Goal: Information Seeking & Learning: Check status

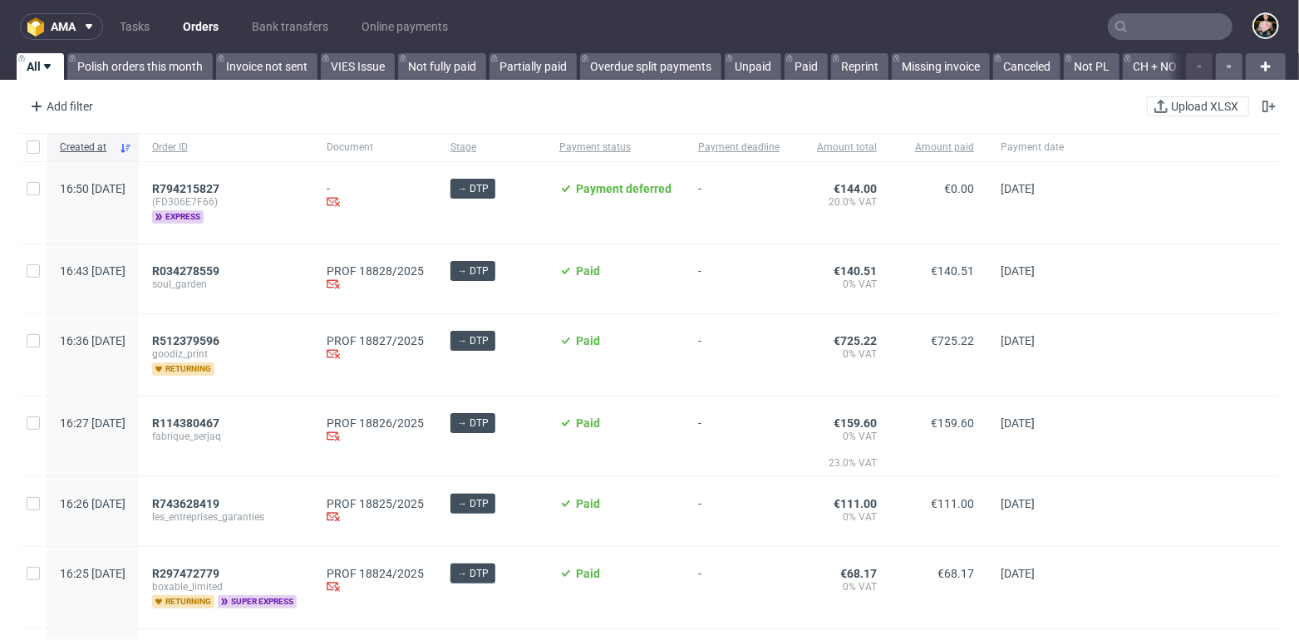
click at [1129, 27] on input "text" at bounding box center [1169, 26] width 125 height 27
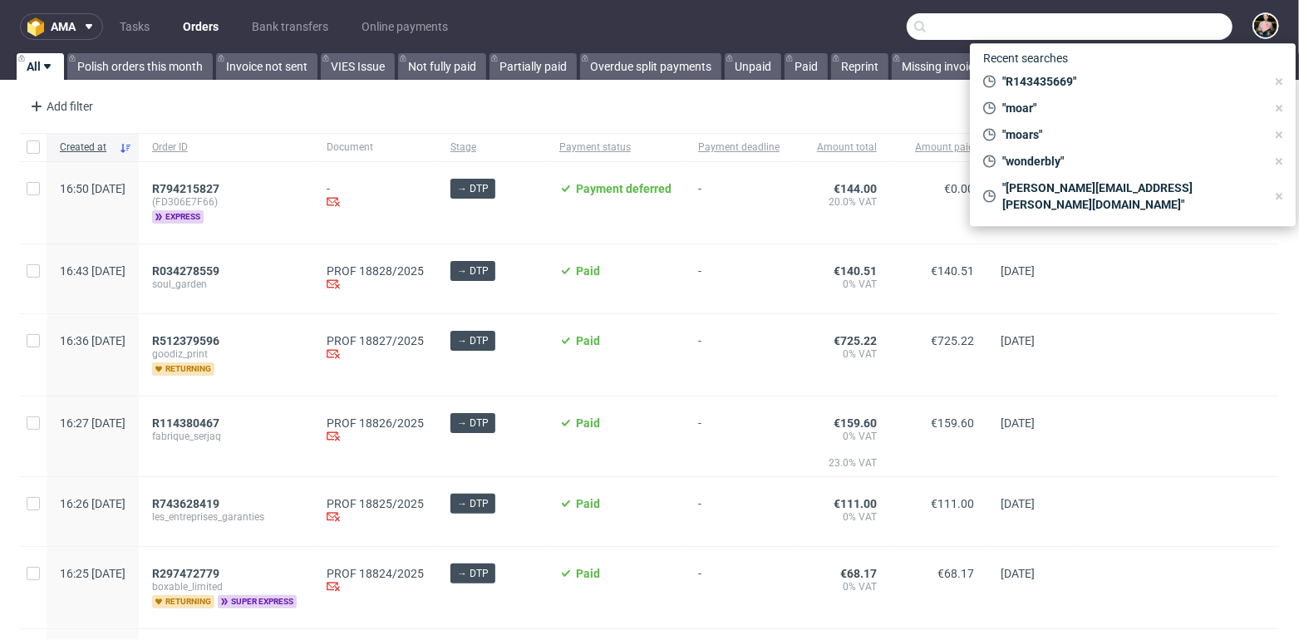
paste input "laboratorio@fabueldentallab.com"
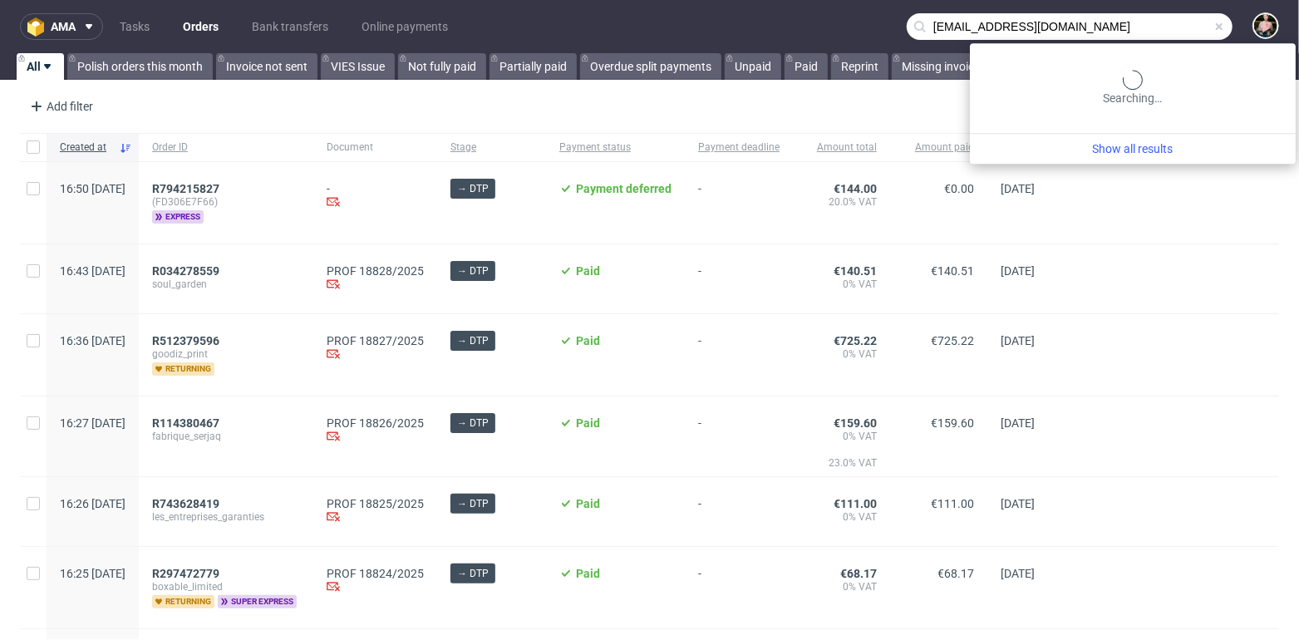
type input "laboratorio@fabueldentallab.com"
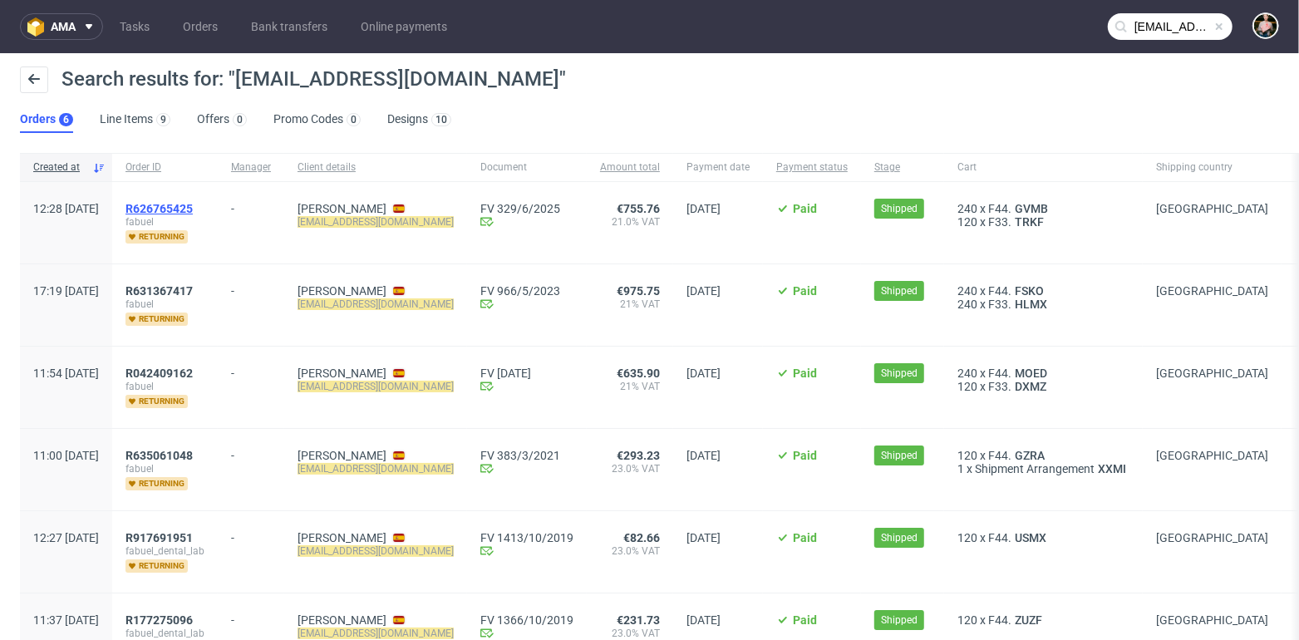
click at [193, 208] on span "R626765425" at bounding box center [158, 208] width 67 height 13
click at [193, 287] on span "R631367417" at bounding box center [158, 290] width 67 height 13
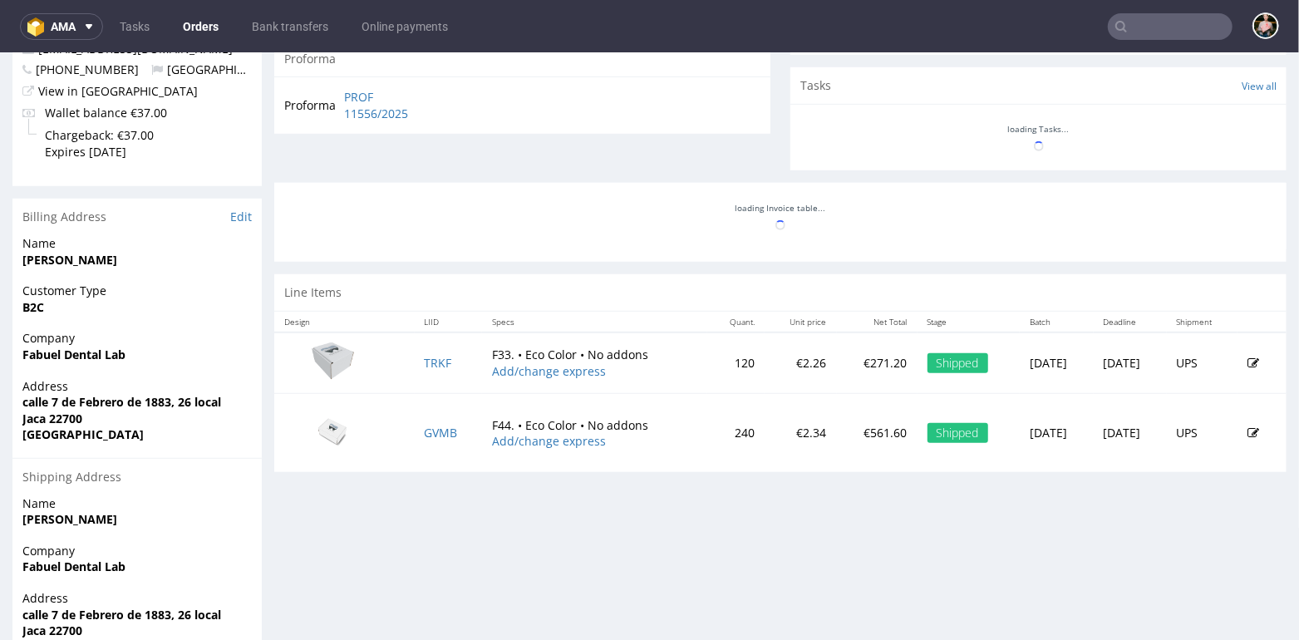
scroll to position [596, 0]
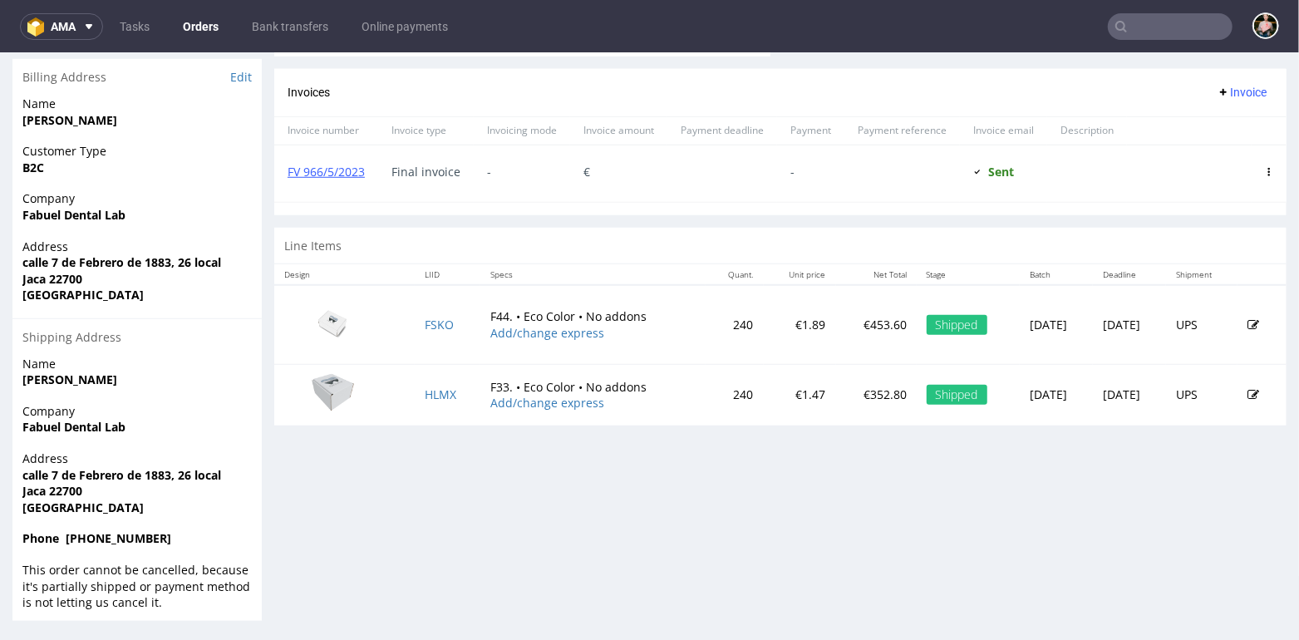
scroll to position [744, 0]
click at [425, 317] on link "FSKO" at bounding box center [439, 325] width 29 height 16
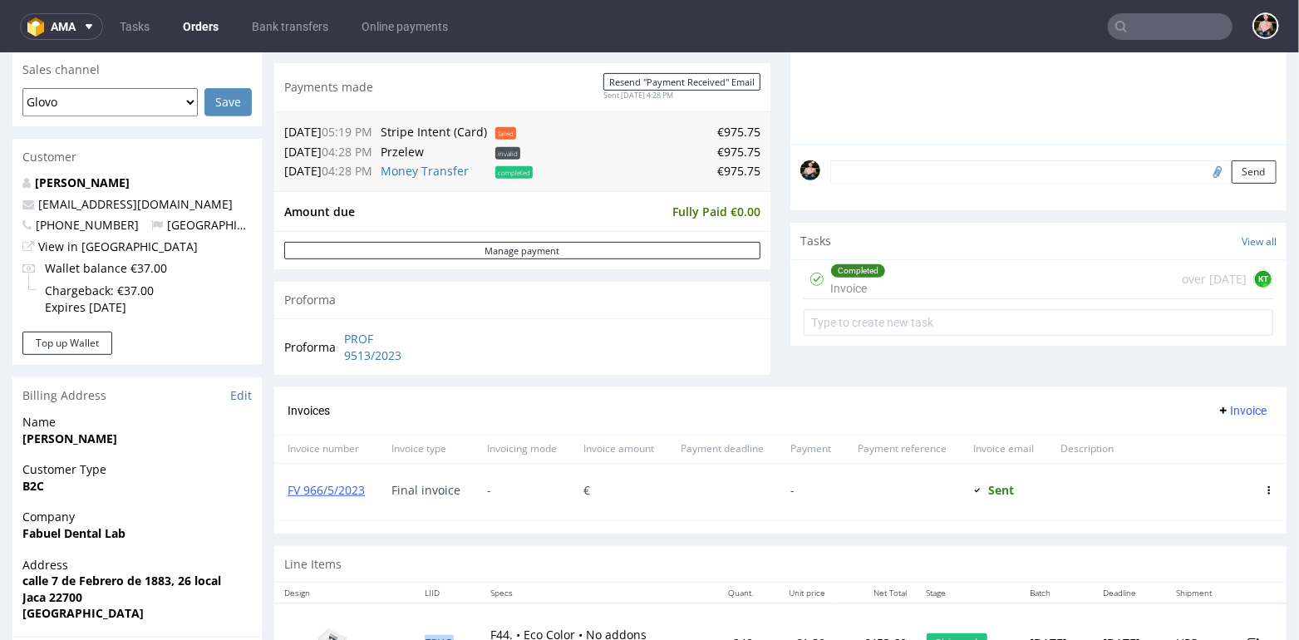
scroll to position [428, 0]
click at [90, 243] on link "View in [GEOGRAPHIC_DATA]" at bounding box center [118, 244] width 160 height 16
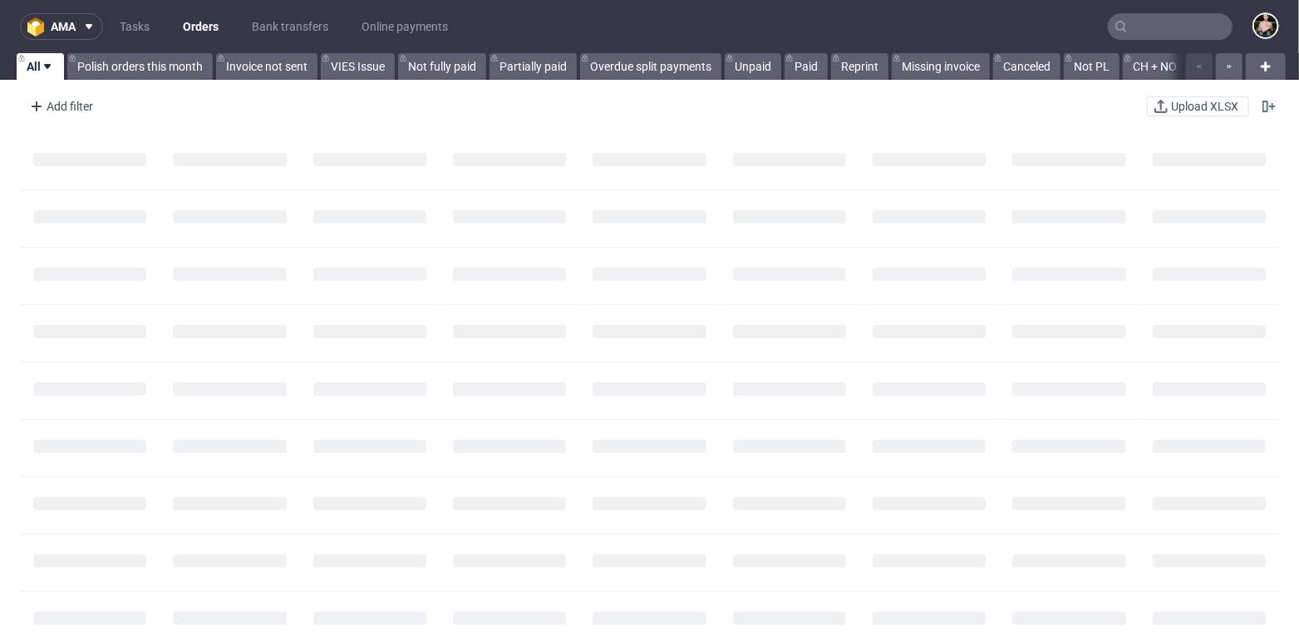
click at [1137, 27] on input "text" at bounding box center [1169, 26] width 125 height 27
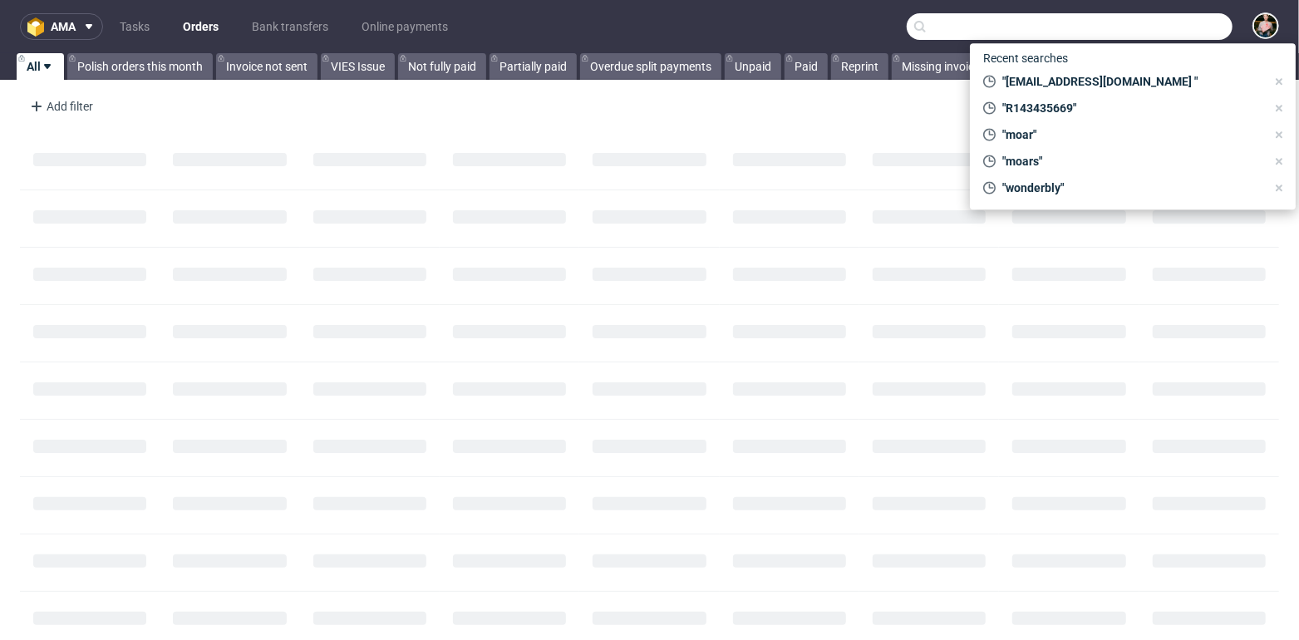
paste input "hello@fake.agency"
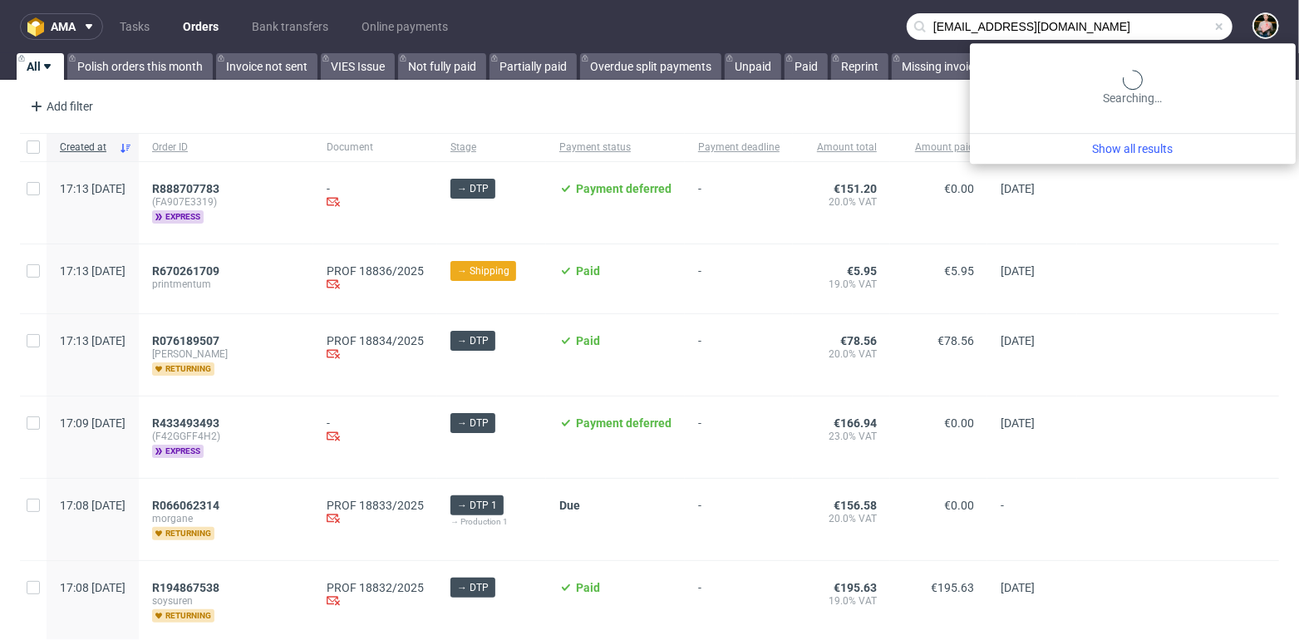
type input "hello@fake.agency"
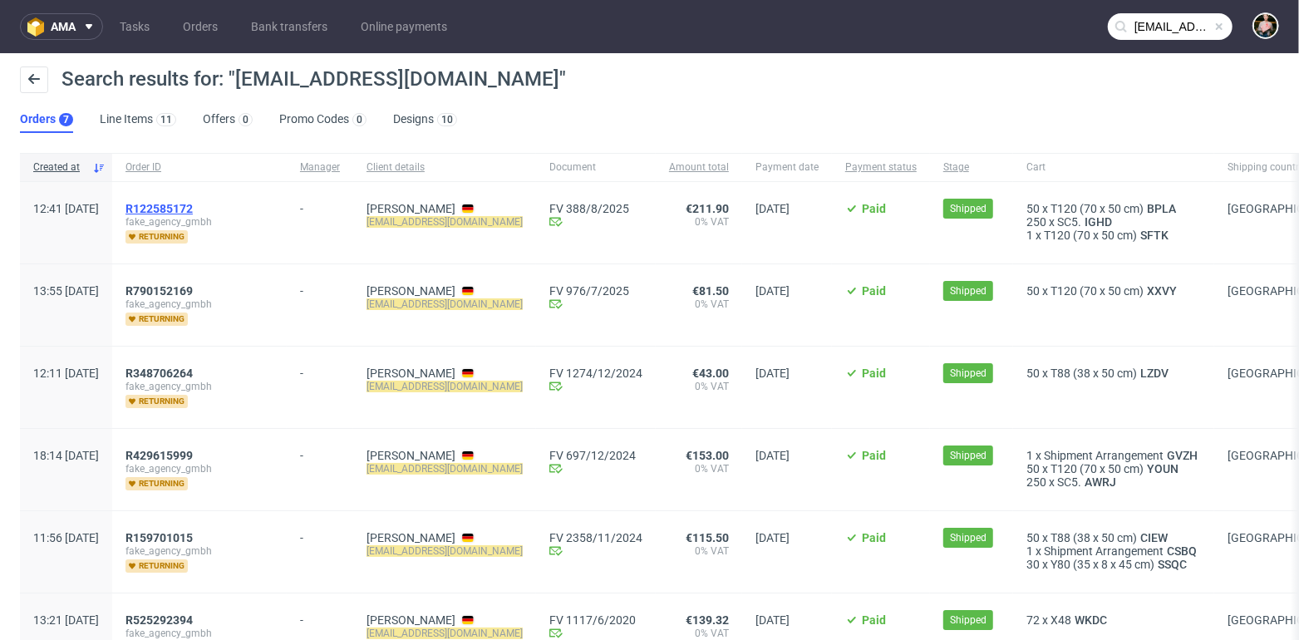
click at [193, 205] on span "R122585172" at bounding box center [158, 208] width 67 height 13
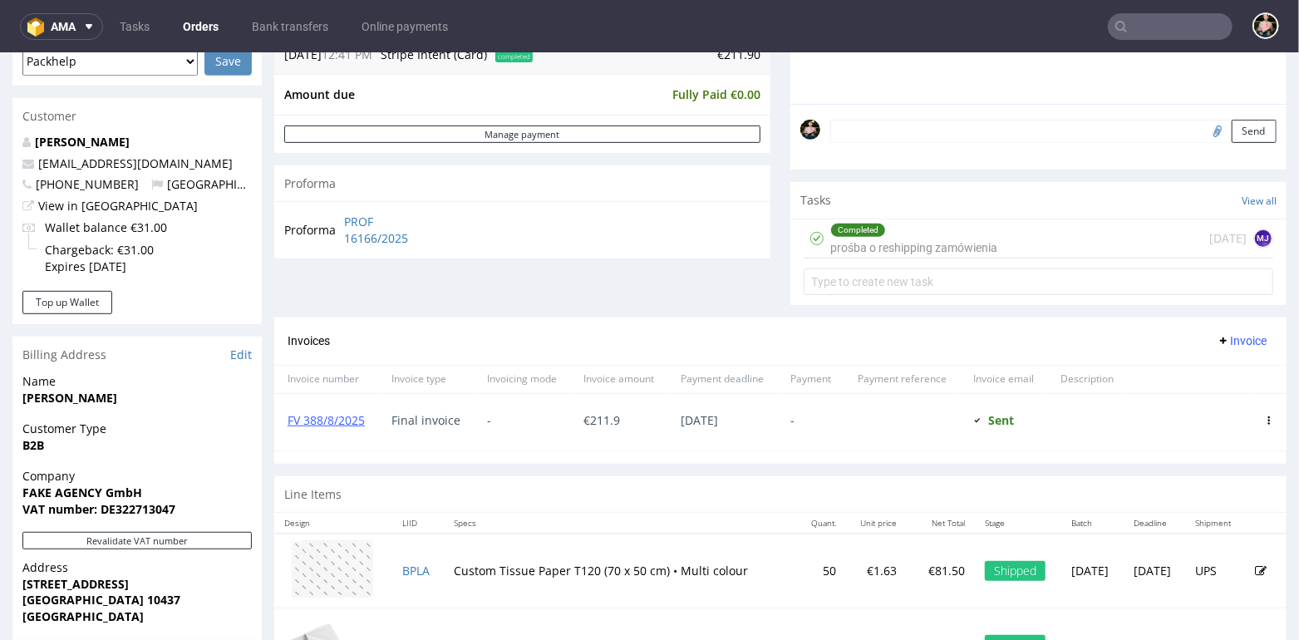
scroll to position [789, 0]
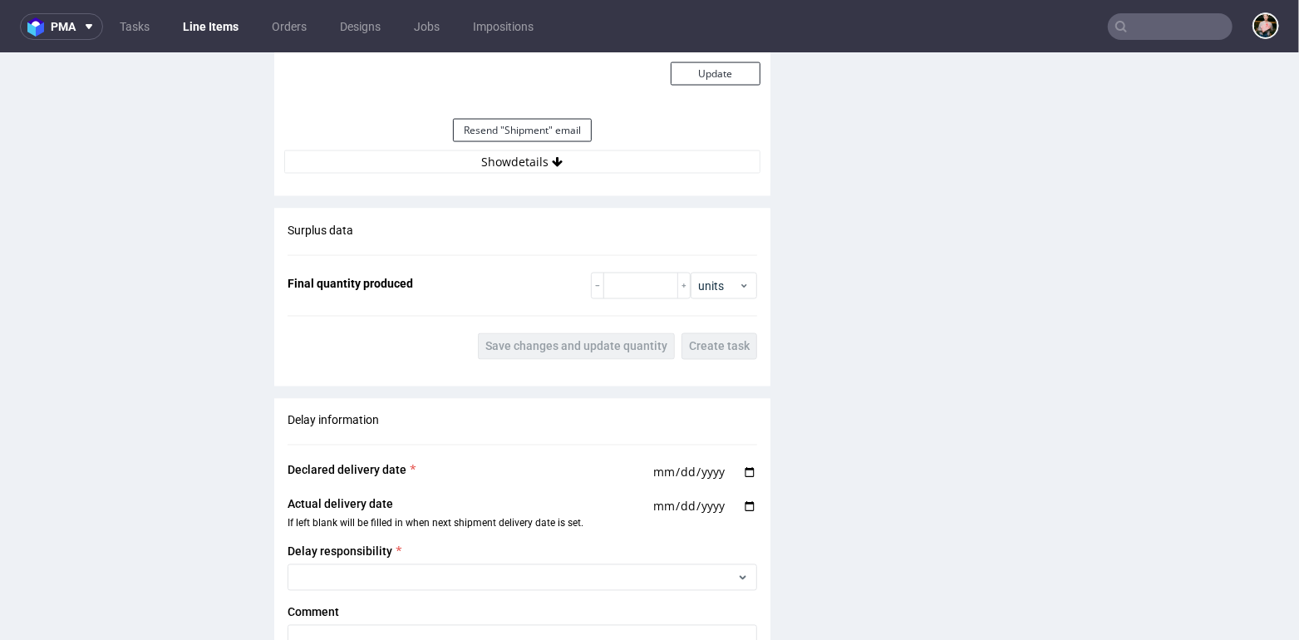
scroll to position [1705, 0]
click at [538, 161] on button "Show details" at bounding box center [522, 159] width 476 height 23
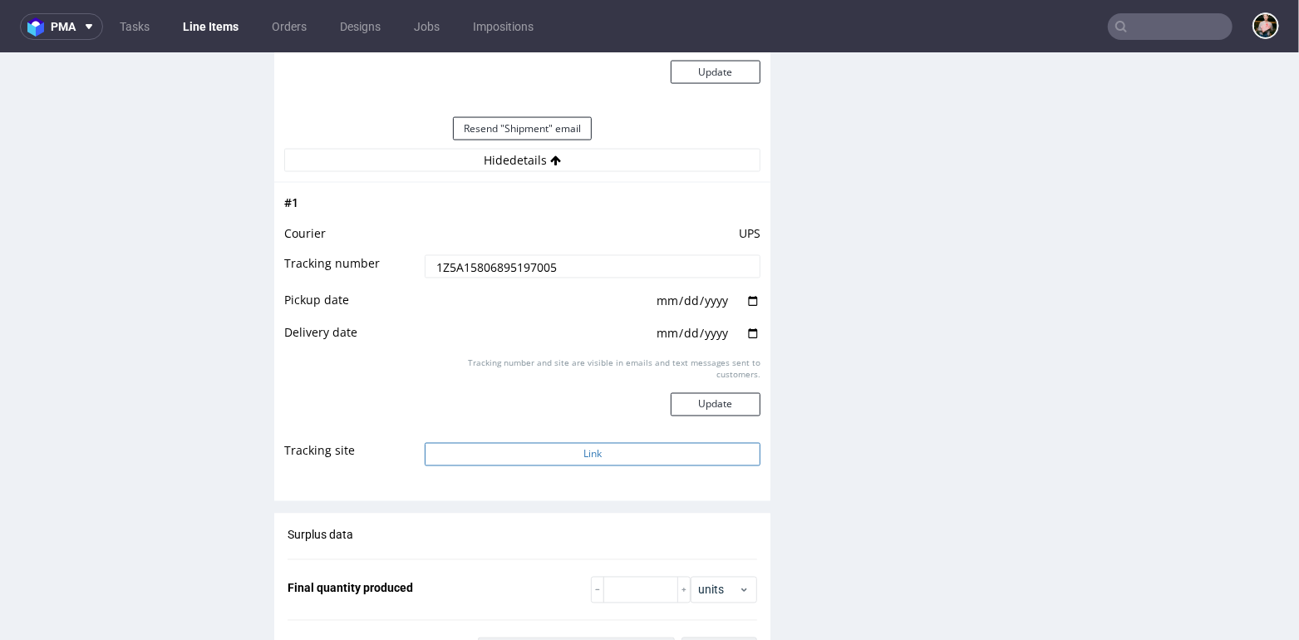
click at [556, 454] on button "Link" at bounding box center [593, 453] width 336 height 23
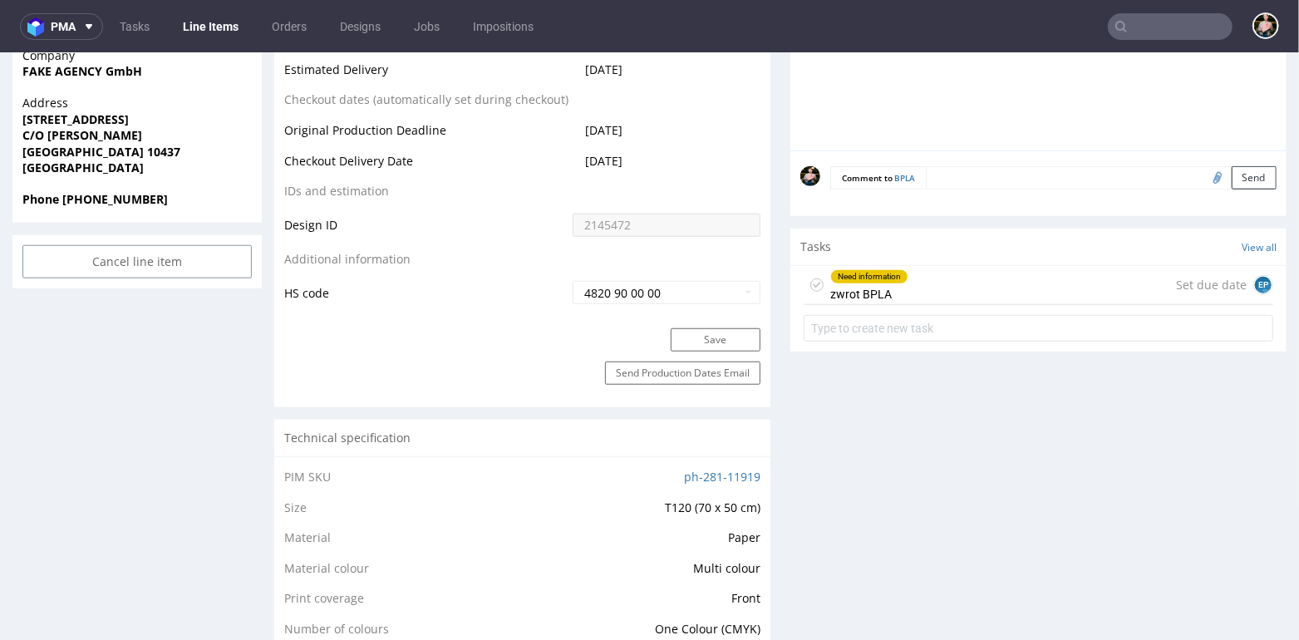
scroll to position [793, 0]
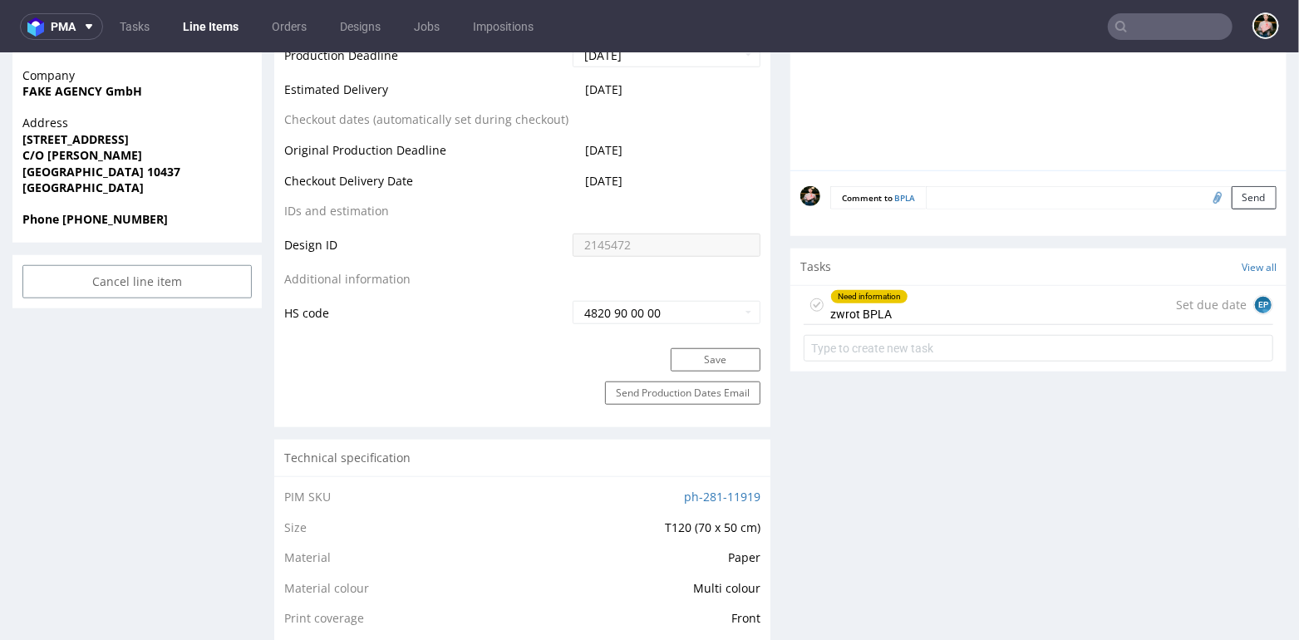
click at [971, 298] on div "Need information zwrot BPLA Set due date EP" at bounding box center [1037, 304] width 469 height 39
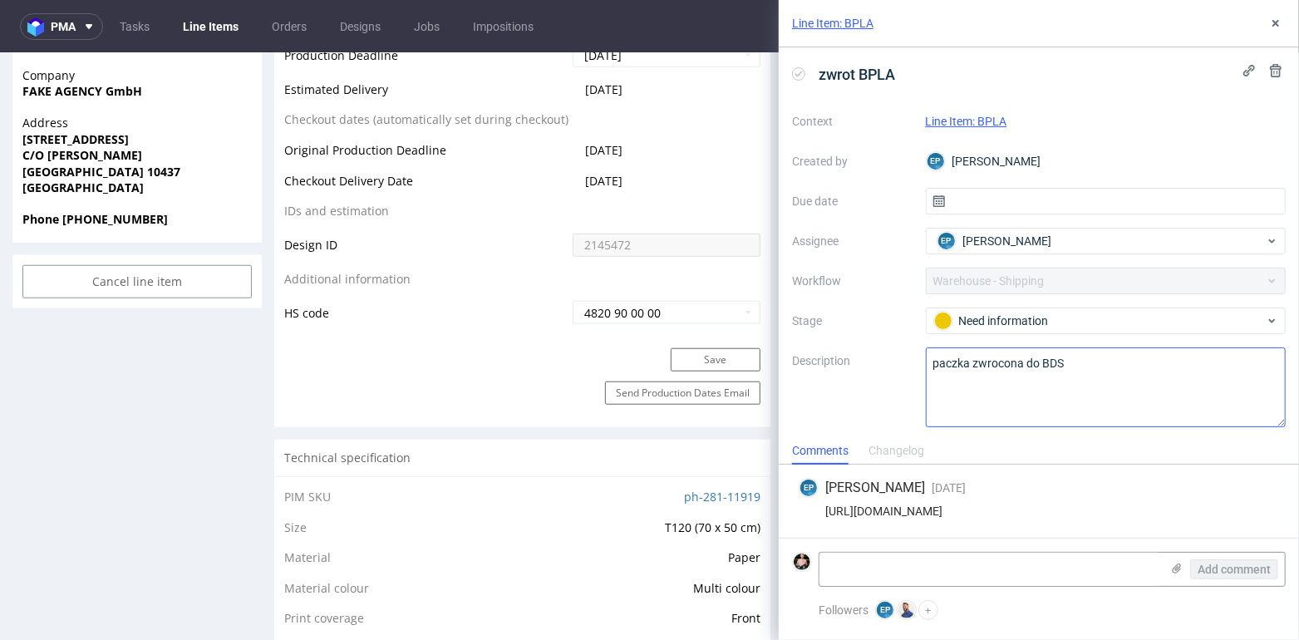
scroll to position [14, 0]
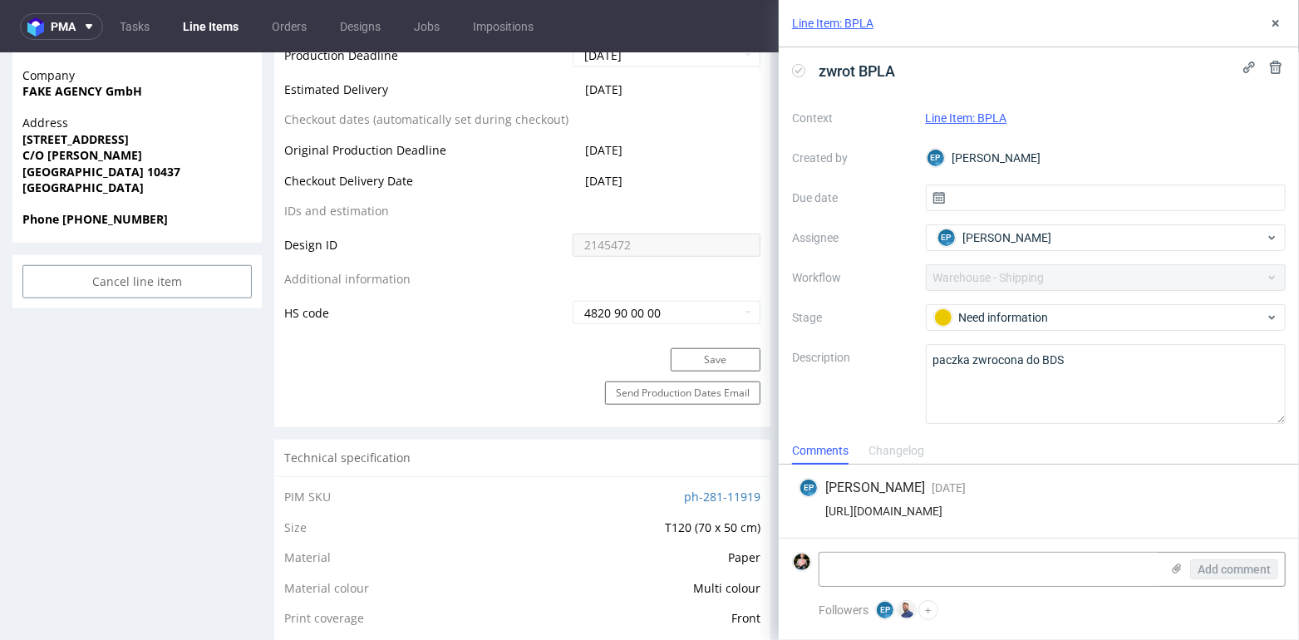
drag, startPoint x: 1220, startPoint y: 513, endPoint x: 813, endPoint y: 497, distance: 408.3
click at [813, 504] on div "https://www.ups.com/track?loc=en_PL&requester=WT&tracknum=1Z5A15806895197005/tr…" at bounding box center [1038, 510] width 480 height 13
copy div "https://www.ups.com/track?loc=en_PL&requester=WT&tracknum=1Z5A15806895197005/tr…"
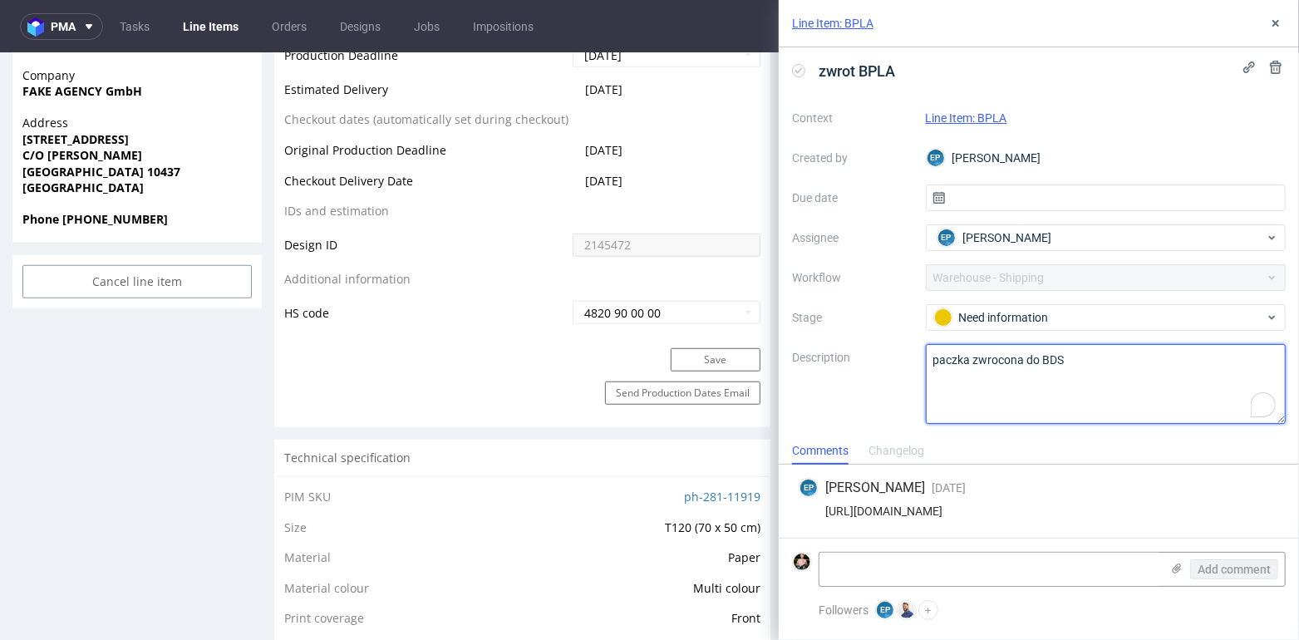
click at [1119, 371] on textarea "paczka zwrocona do BDS" at bounding box center [1105, 384] width 361 height 80
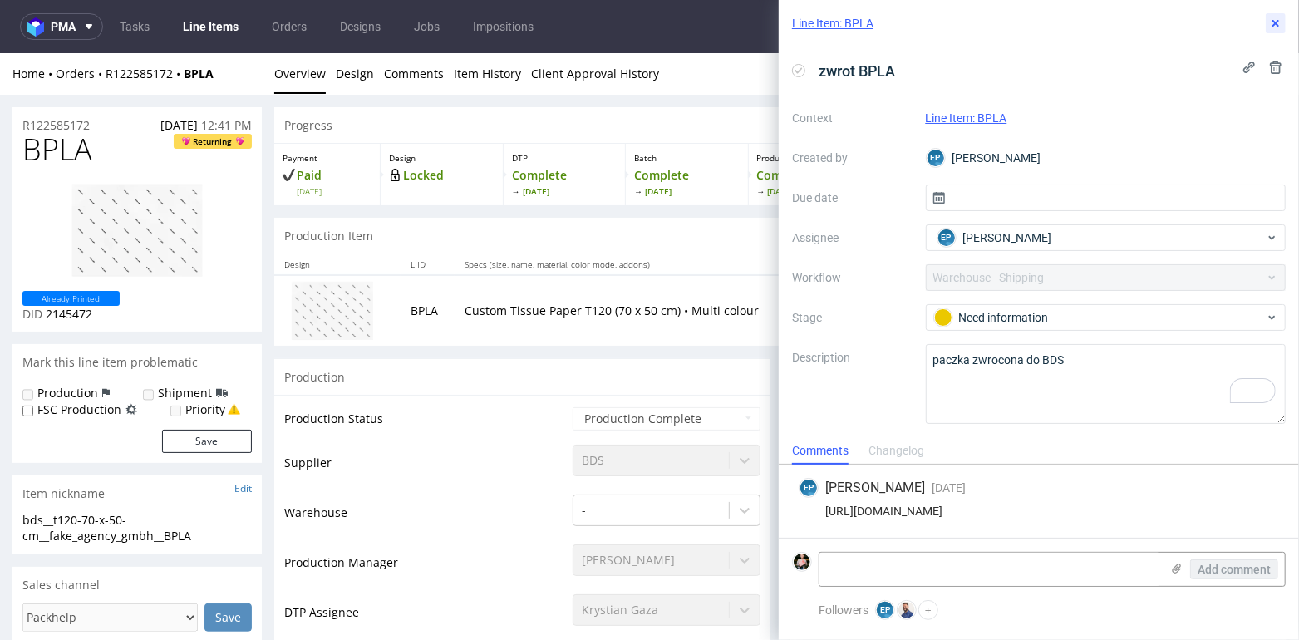
click at [1274, 22] on use at bounding box center [1275, 23] width 7 height 7
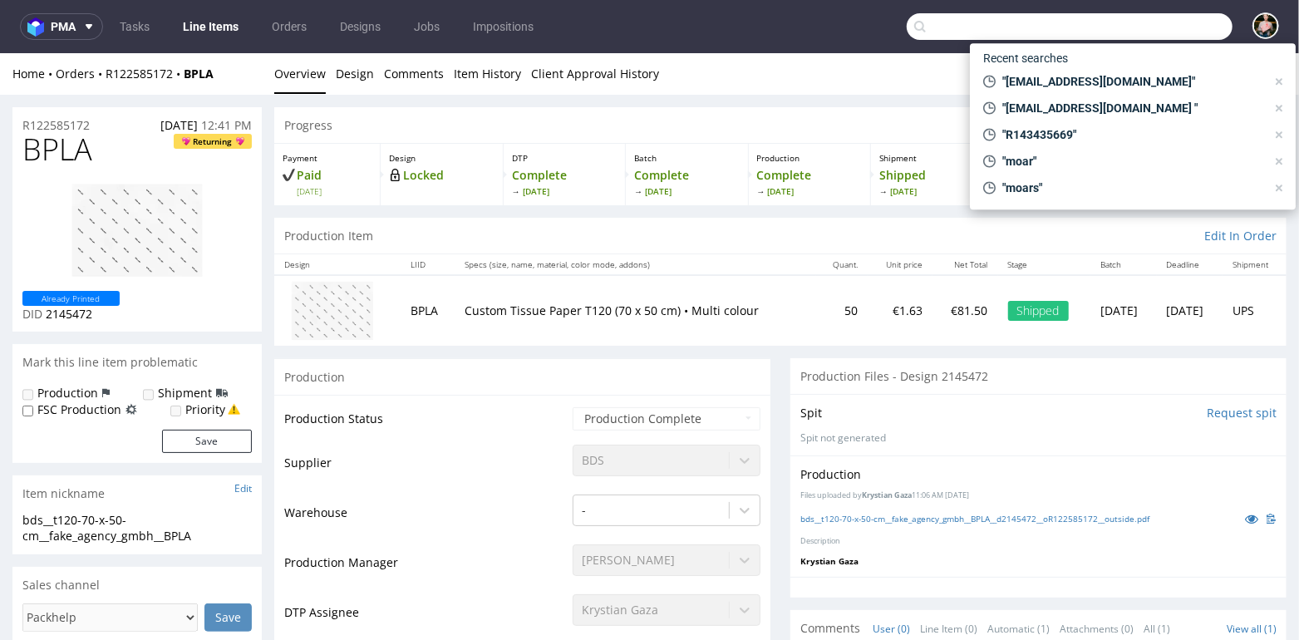
click at [1156, 34] on input "text" at bounding box center [1069, 26] width 326 height 27
paste input "R277928332"
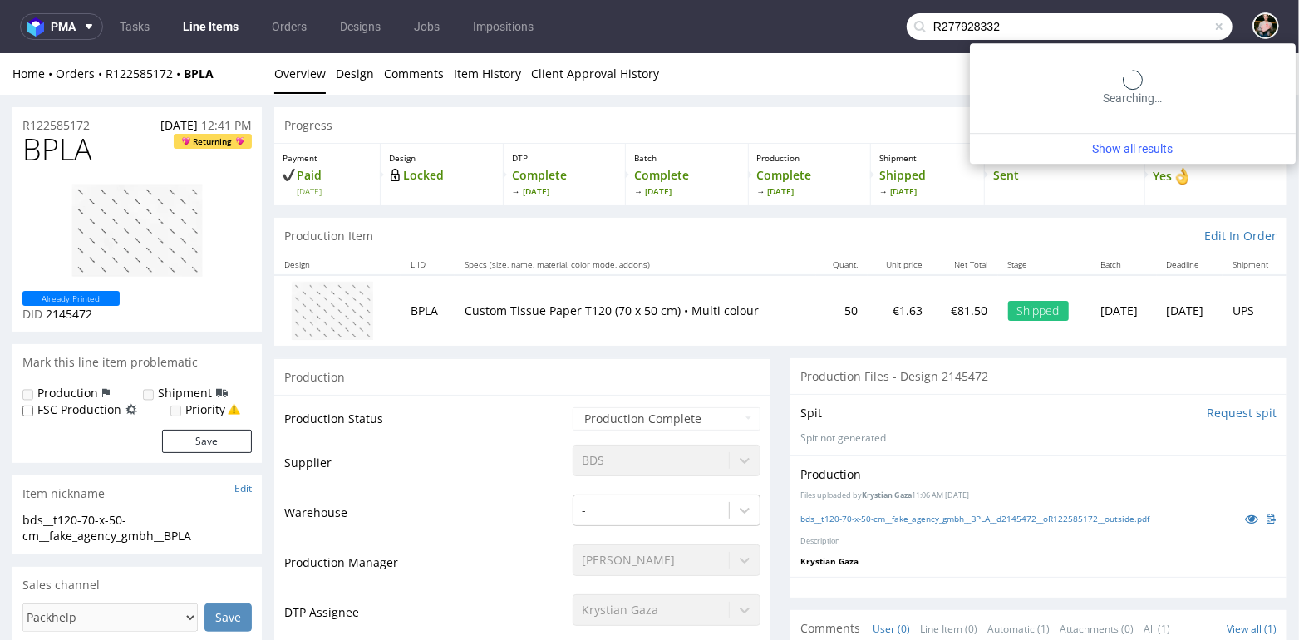
type input "R277928332"
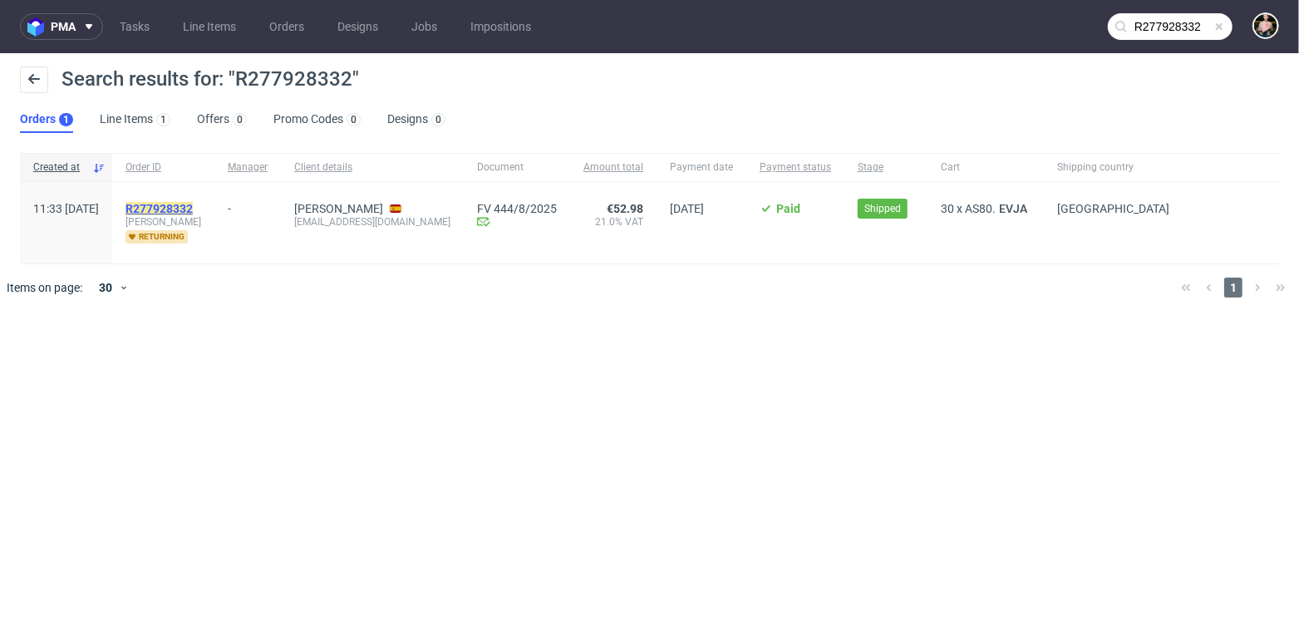
click at [193, 204] on mark "R277928332" at bounding box center [158, 208] width 67 height 13
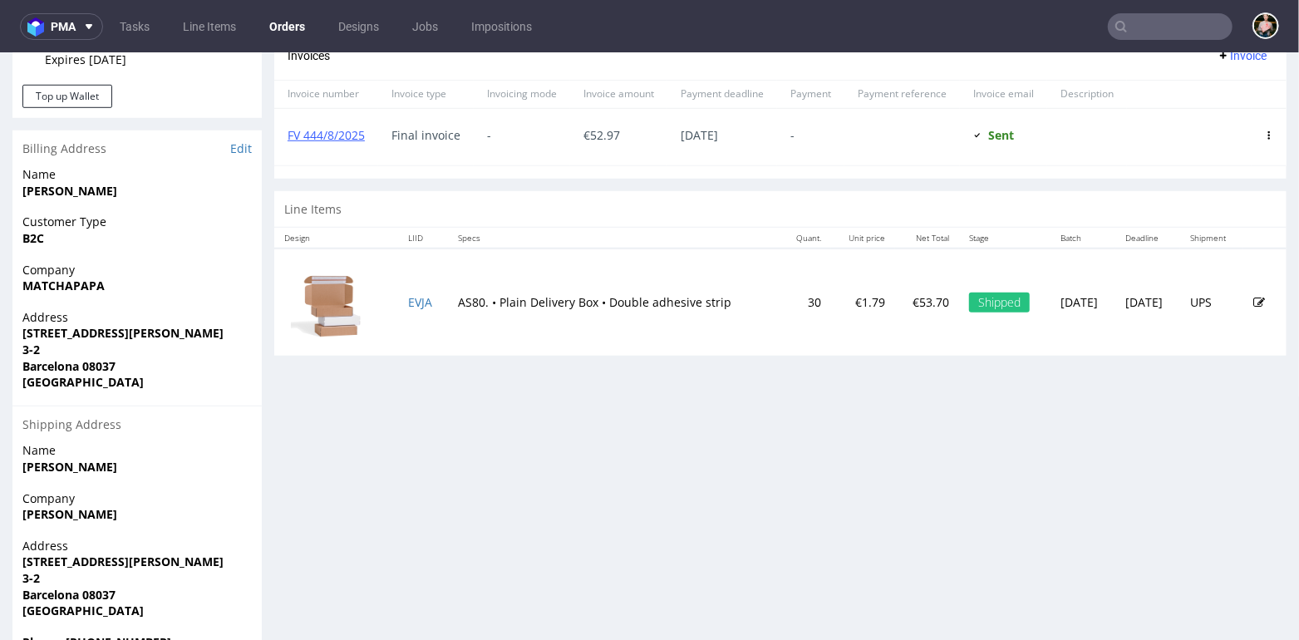
scroll to position [712, 0]
